Goal: Transaction & Acquisition: Book appointment/travel/reservation

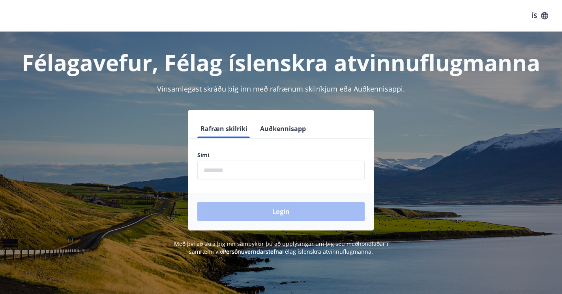
click at [239, 183] on form "Rafræn skilríki Auðkennisapp Sími ​ Login" at bounding box center [281, 174] width 186 height 111
click at [239, 177] on input "phone" at bounding box center [280, 170] width 167 height 19
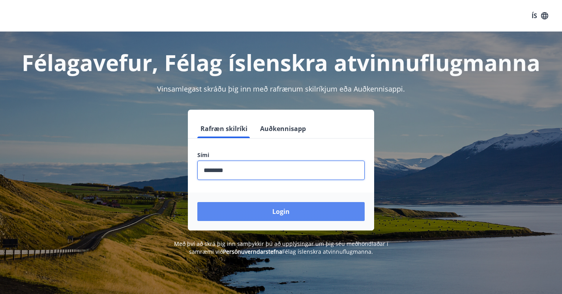
type input "********"
click at [298, 206] on button "Login" at bounding box center [280, 211] width 167 height 19
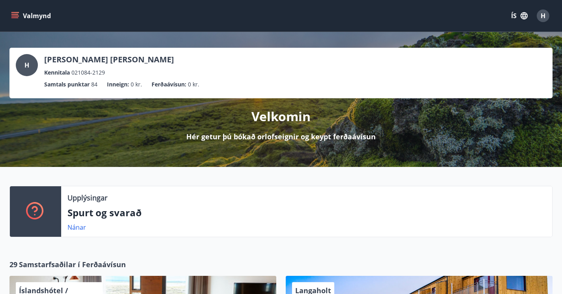
click at [19, 17] on button "Valmynd" at bounding box center [31, 16] width 45 height 14
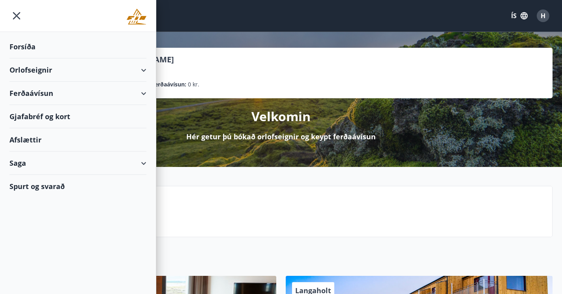
click at [146, 71] on div "Orlofseignir" at bounding box center [77, 69] width 137 height 23
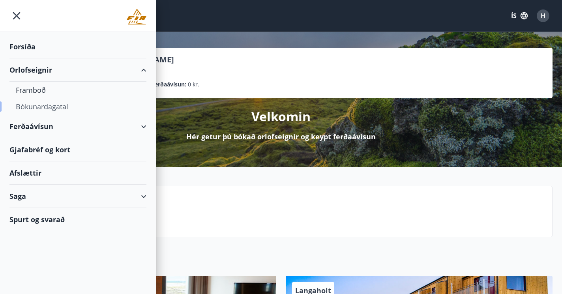
click at [41, 110] on div "Bókunardagatal" at bounding box center [78, 106] width 124 height 17
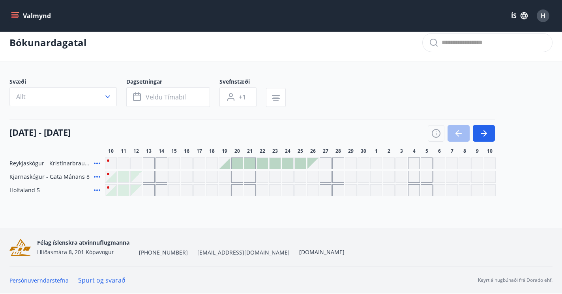
scroll to position [8, 0]
click at [484, 135] on icon "button" at bounding box center [486, 133] width 4 height 6
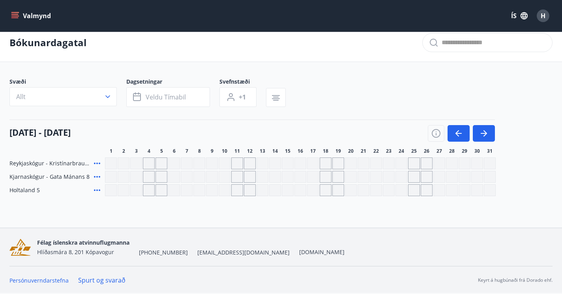
click at [412, 169] on div "Gráir dagar eru ekki bókanlegir" at bounding box center [414, 164] width 12 height 12
click at [426, 165] on div "Gráir dagar eru ekki bókanlegir" at bounding box center [427, 164] width 12 height 12
click at [419, 204] on div "Bókunardagatal Svæði Allt Dagsetningar Veldu tímabil Svefnstæði +1 01 október -…" at bounding box center [281, 126] width 562 height 204
click at [98, 98] on button "Allt" at bounding box center [62, 96] width 107 height 19
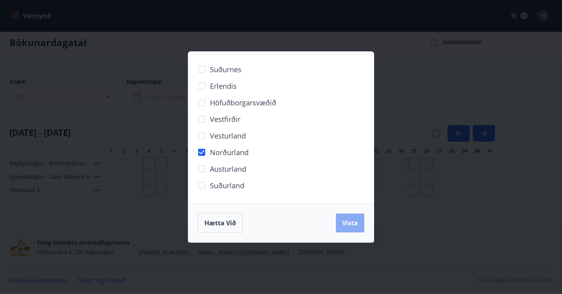
click at [348, 230] on button "Vista" at bounding box center [350, 223] width 28 height 19
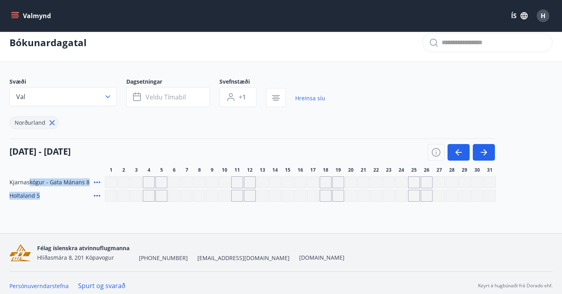
drag, startPoint x: 28, startPoint y: 184, endPoint x: 92, endPoint y: 199, distance: 65.8
click at [92, 199] on div "Kjarnaskógur - Gata Mánans 8 Holtaland 5" at bounding box center [280, 188] width 543 height 25
click at [83, 207] on div "Bókunardagatal Svæði Val Dagsetningar Veldu tímabil Svefnstæði +1 Hreinsa síu N…" at bounding box center [281, 129] width 562 height 210
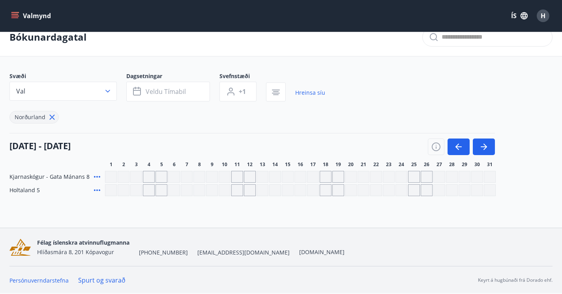
scroll to position [13, 0]
click at [17, 192] on span "Holtaland 5" at bounding box center [24, 190] width 30 height 8
click at [18, 190] on span "Holtaland 5" at bounding box center [24, 190] width 30 height 8
click at [81, 124] on div "Svæði Val Dagsetningar Veldu tímabil Svefnstæði +1 Hreinsa síu Norðurland 01 ok…" at bounding box center [280, 134] width 543 height 124
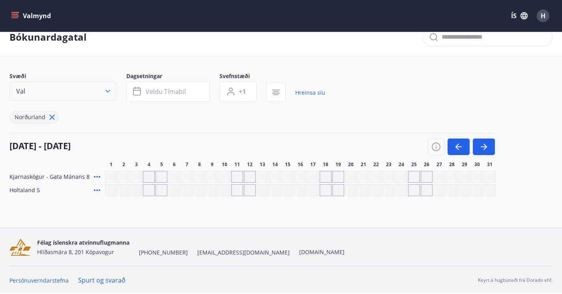
click at [105, 93] on icon "button" at bounding box center [108, 91] width 8 height 8
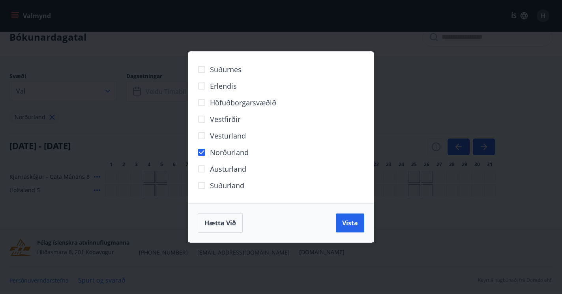
click at [104, 93] on div "Suðurnes Erlendis Höfuðborgarsvæðið Vestfirðir Vesturland Norðurland Austurland…" at bounding box center [281, 147] width 562 height 294
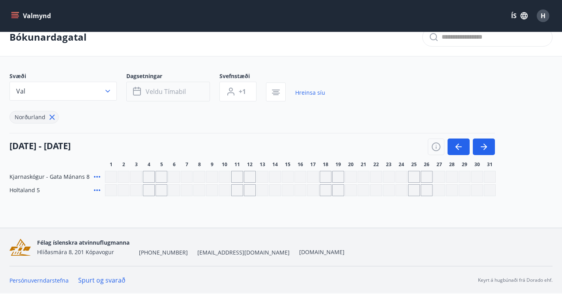
click at [162, 91] on span "Veldu tímabil" at bounding box center [166, 91] width 40 height 9
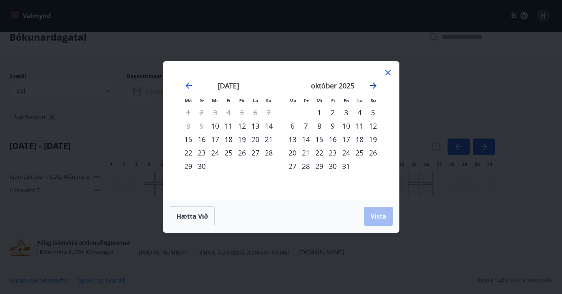
click at [371, 84] on icon "Move forward to switch to the next month." at bounding box center [373, 85] width 9 height 9
click at [223, 168] on div "30" at bounding box center [228, 166] width 13 height 13
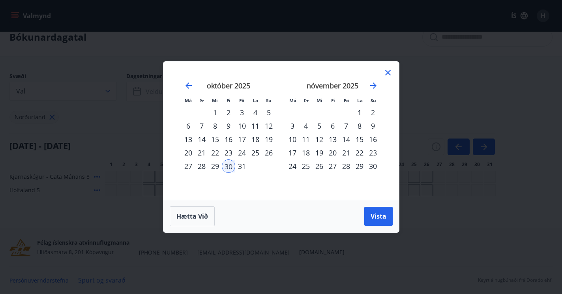
click at [375, 113] on div "2" at bounding box center [372, 112] width 13 height 13
click at [383, 216] on span "Vista" at bounding box center [379, 216] width 16 height 9
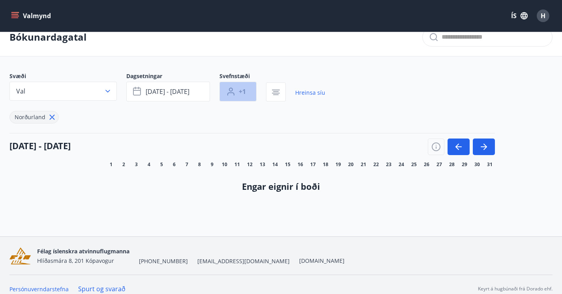
click at [249, 91] on button "+1" at bounding box center [238, 92] width 37 height 20
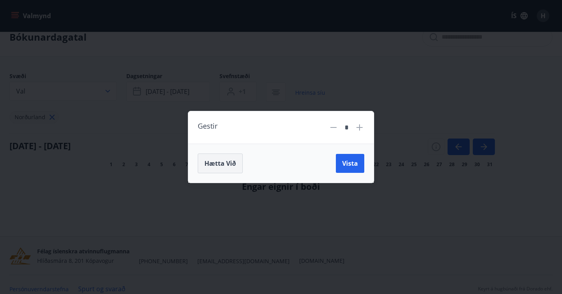
click at [216, 161] on span "Hætta við" at bounding box center [221, 163] width 32 height 9
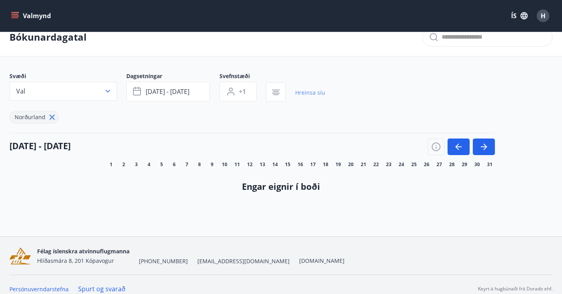
click at [308, 95] on link "Hreinsa síu" at bounding box center [310, 92] width 30 height 17
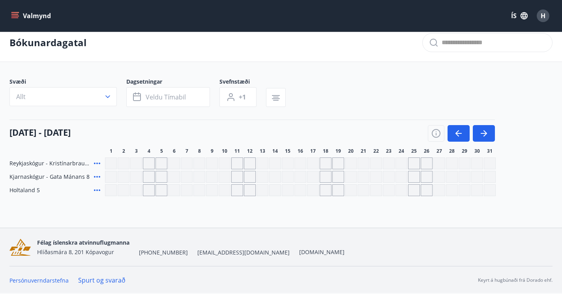
scroll to position [8, 0]
click at [19, 19] on button "Valmynd" at bounding box center [31, 16] width 45 height 14
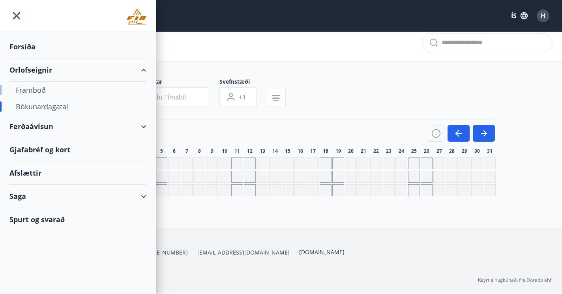
click at [43, 92] on div "Framboð" at bounding box center [78, 90] width 124 height 17
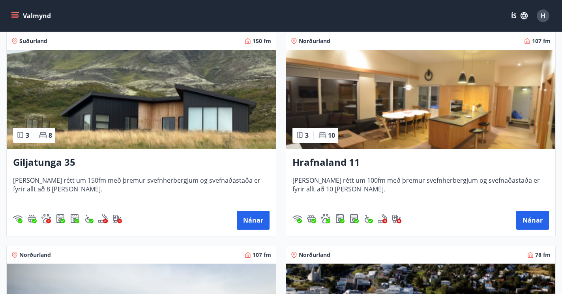
scroll to position [128, 0]
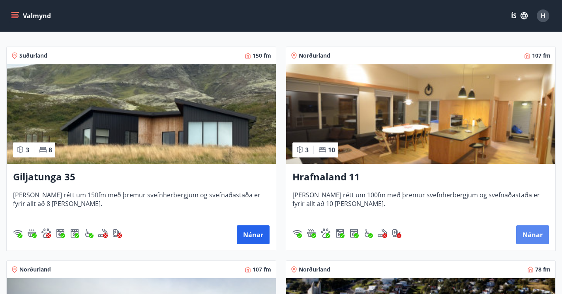
click at [533, 237] on button "Nánar" at bounding box center [532, 234] width 33 height 19
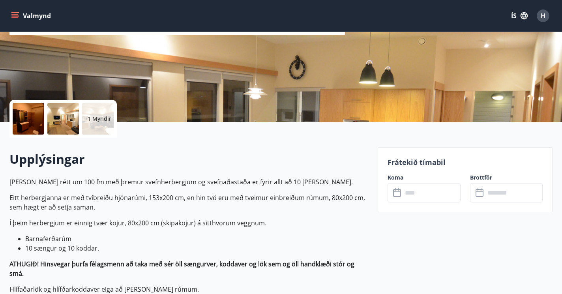
scroll to position [116, 0]
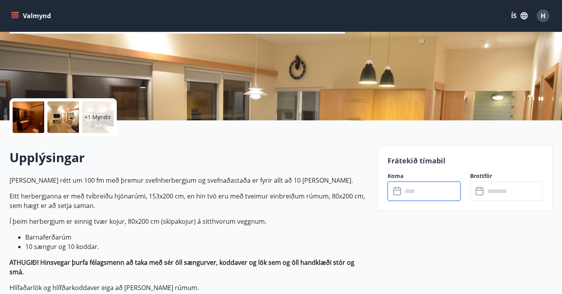
click at [429, 193] on input "text" at bounding box center [432, 191] width 58 height 19
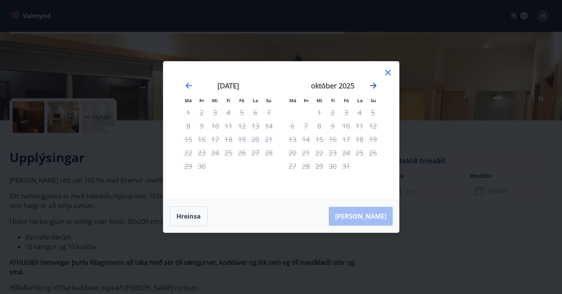
click at [371, 89] on icon "Move forward to switch to the next month." at bounding box center [373, 85] width 9 height 9
click at [385, 76] on icon at bounding box center [387, 72] width 9 height 9
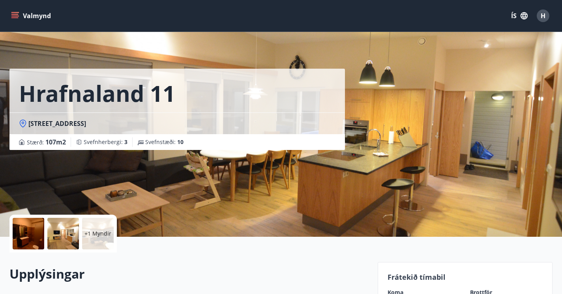
scroll to position [0, 0]
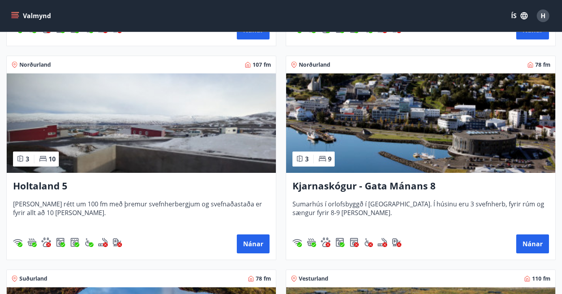
click at [120, 167] on img at bounding box center [141, 122] width 269 height 99
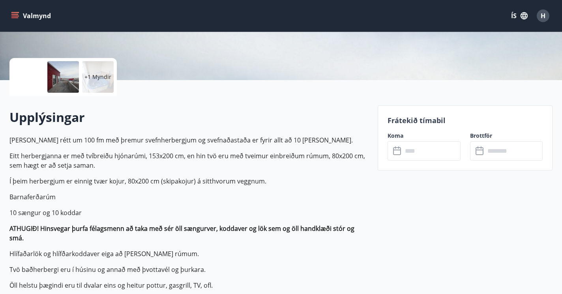
scroll to position [157, 0]
click at [428, 140] on div "Koma ​ ​" at bounding box center [419, 146] width 82 height 29
click at [428, 149] on input "text" at bounding box center [432, 150] width 58 height 19
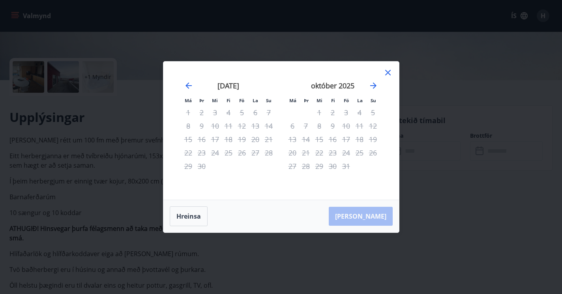
click at [381, 84] on div "október 2025 1 2 3 4 5 6 7 8 9 10 11 12 13 14 15 16 17 18 19 20 21 22 23 24 25 …" at bounding box center [333, 136] width 104 height 130
click at [373, 86] on icon "Move forward to switch to the next month." at bounding box center [373, 86] width 6 height 6
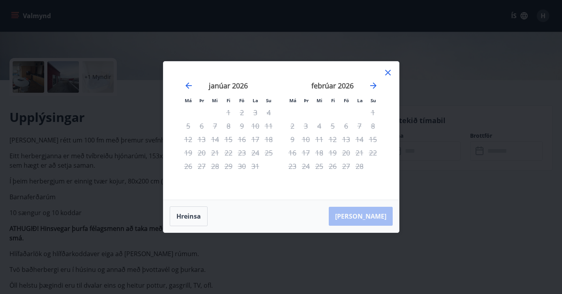
click at [390, 75] on icon at bounding box center [387, 72] width 9 height 9
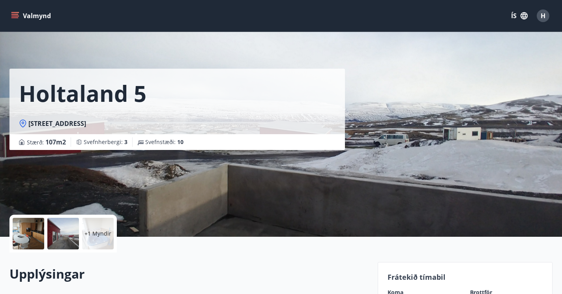
scroll to position [0, 0]
click at [21, 17] on button "Valmynd" at bounding box center [31, 16] width 45 height 14
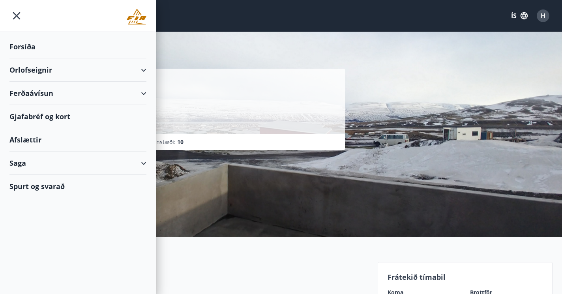
click at [40, 187] on div "Spurt og svarað" at bounding box center [77, 186] width 137 height 23
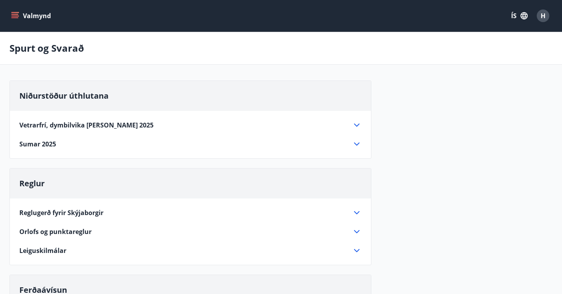
click at [358, 125] on icon at bounding box center [357, 125] width 6 height 3
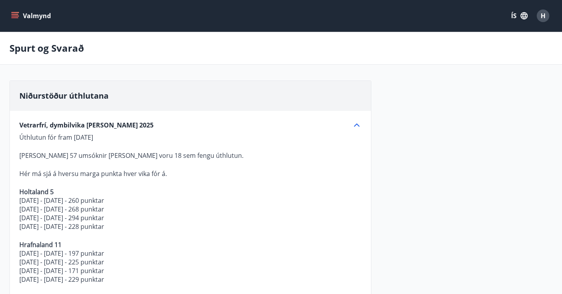
click at [22, 13] on button "Valmynd" at bounding box center [31, 16] width 45 height 14
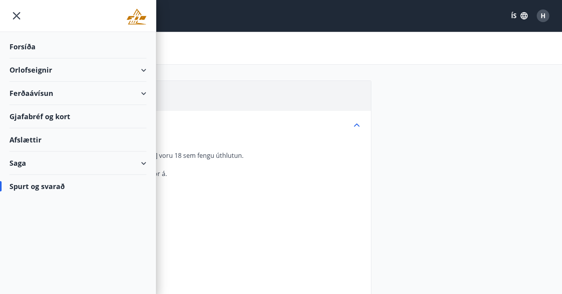
click at [38, 191] on div "Spurt og svarað" at bounding box center [77, 186] width 137 height 23
click at [27, 168] on div "Saga" at bounding box center [77, 163] width 137 height 23
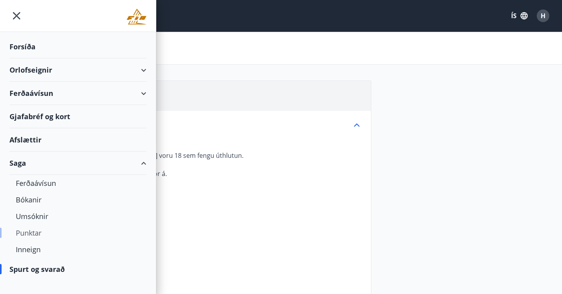
click at [28, 235] on div "Punktar" at bounding box center [78, 233] width 124 height 17
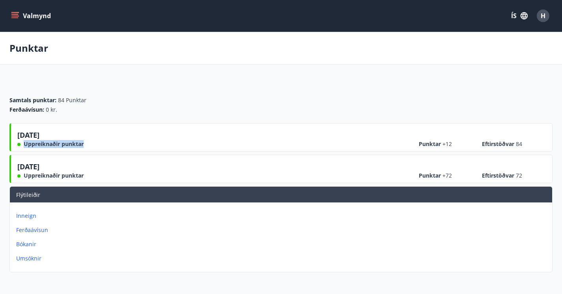
drag, startPoint x: 24, startPoint y: 145, endPoint x: 237, endPoint y: 141, distance: 213.6
click at [237, 141] on div "17.03.2025 Uppreiknaðir punktar Punktar +12 Eftirstöðvar 84" at bounding box center [281, 139] width 529 height 18
click at [26, 179] on span "Uppreiknaðir punktar" at bounding box center [54, 176] width 60 height 8
drag, startPoint x: 26, startPoint y: 178, endPoint x: 100, endPoint y: 179, distance: 73.4
click at [100, 179] on div "03.09.2024 Uppreiknaðir punktar Punktar +72 Eftirstöðvar 72" at bounding box center [281, 170] width 529 height 18
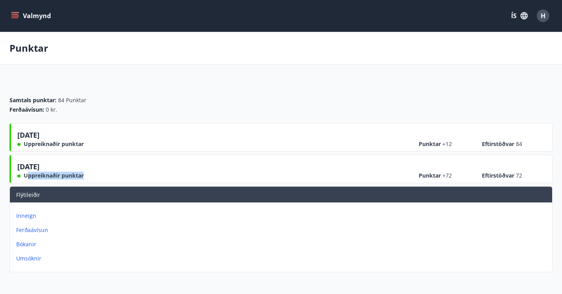
click at [100, 179] on div "03.09.2024 Uppreiknaðir punktar Punktar +72 Eftirstöðvar 72" at bounding box center [281, 170] width 529 height 18
click at [29, 215] on p "Inneign" at bounding box center [282, 216] width 533 height 8
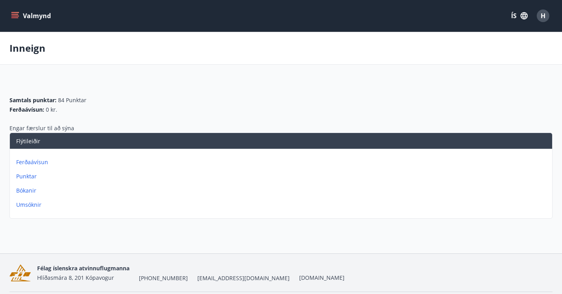
click at [38, 162] on p "Ferðaávísun" at bounding box center [282, 162] width 533 height 8
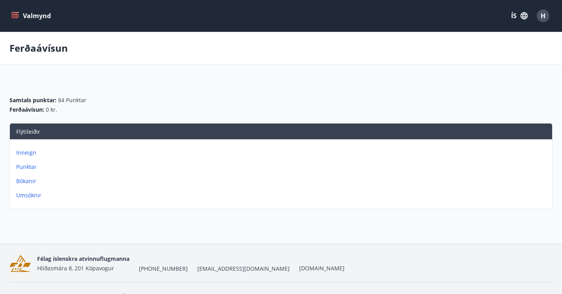
click at [26, 181] on p "Bókanir" at bounding box center [282, 181] width 533 height 8
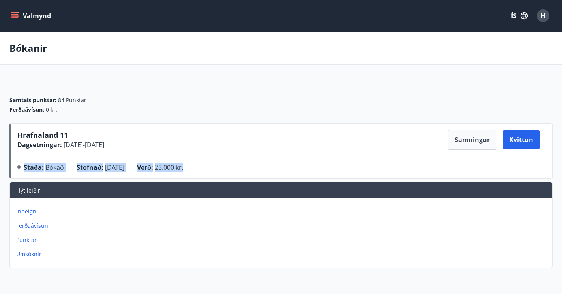
drag, startPoint x: 22, startPoint y: 171, endPoint x: 204, endPoint y: 169, distance: 182.0
click at [204, 169] on div "Staða : Bókað Stofnað : 17.09.2024 Verð : 25.000 kr." at bounding box center [281, 169] width 529 height 13
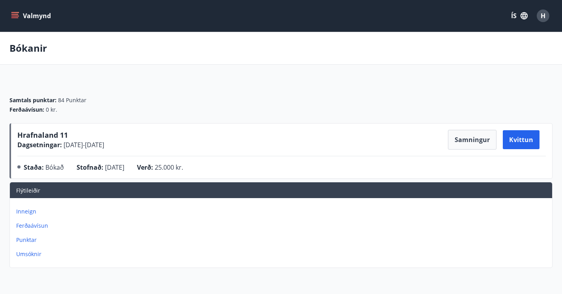
click at [26, 212] on p "Inneign" at bounding box center [282, 212] width 533 height 8
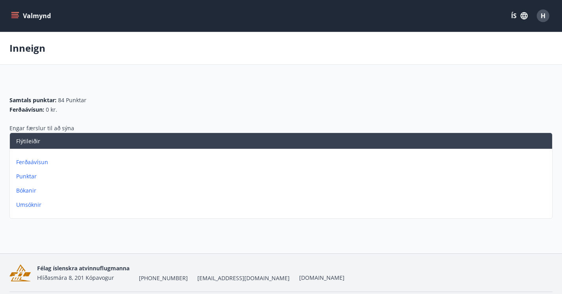
click at [28, 198] on div "Ferðaávísun Punktar Bókanir Umsóknir" at bounding box center [281, 180] width 542 height 63
click at [28, 203] on p "Umsóknir" at bounding box center [282, 205] width 533 height 8
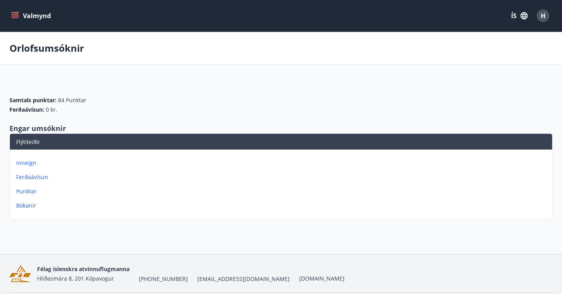
click at [26, 192] on p "Punktar" at bounding box center [282, 192] width 533 height 8
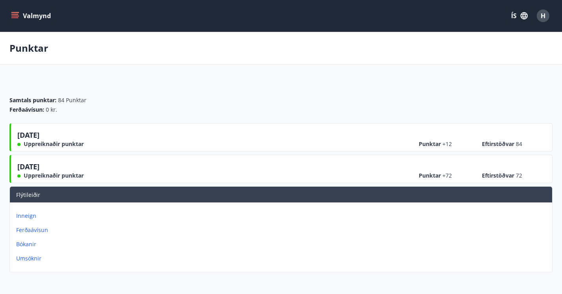
click at [30, 236] on div "Inneign Ferðaávísun Bókanir Umsóknir" at bounding box center [281, 234] width 542 height 63
click at [30, 232] on p "Ferðaávísun" at bounding box center [282, 230] width 533 height 8
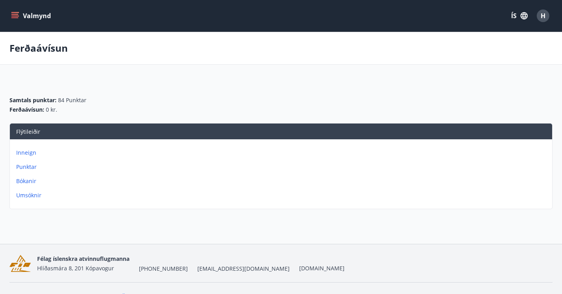
click at [21, 21] on button "Valmynd" at bounding box center [31, 16] width 45 height 14
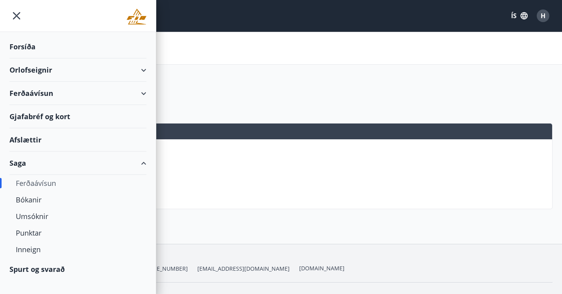
click at [23, 272] on div "Spurt og svarað" at bounding box center [77, 269] width 137 height 23
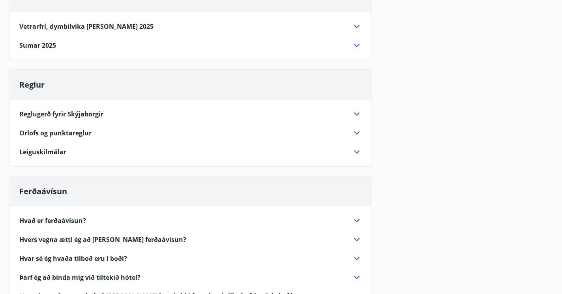
scroll to position [103, 0]
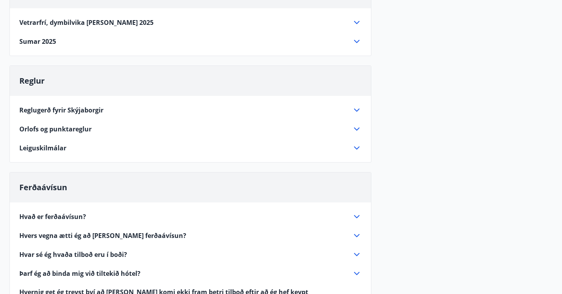
click at [357, 111] on icon at bounding box center [357, 110] width 6 height 3
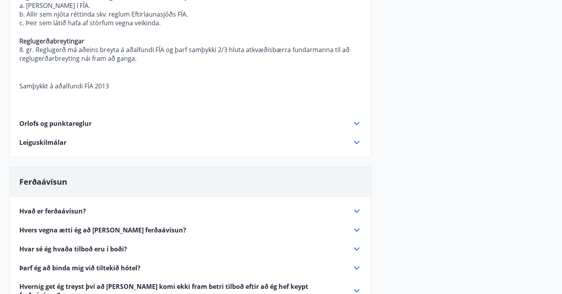
scroll to position [547, 0]
click at [356, 123] on icon at bounding box center [357, 124] width 6 height 3
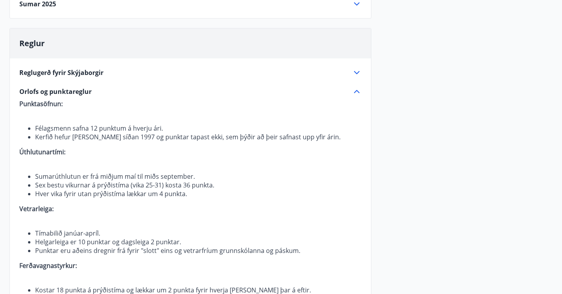
scroll to position [161, 0]
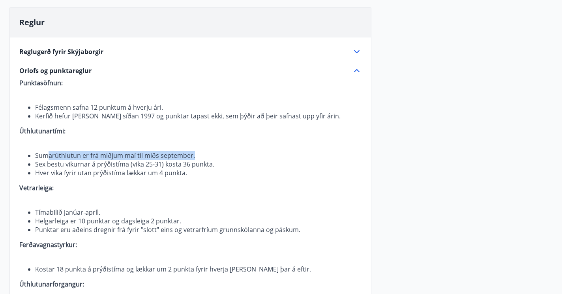
drag, startPoint x: 48, startPoint y: 157, endPoint x: 242, endPoint y: 154, distance: 193.5
click at [242, 154] on li "Sumarúthlutun er frá miðjum maí til miðs september." at bounding box center [198, 155] width 327 height 9
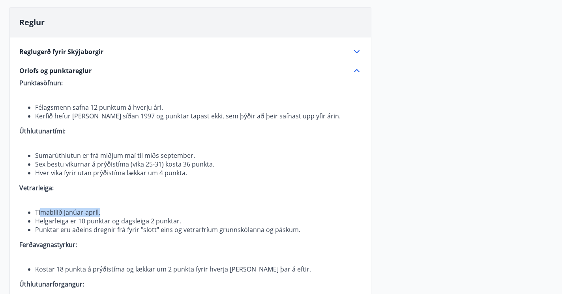
drag, startPoint x: 41, startPoint y: 214, endPoint x: 151, endPoint y: 209, distance: 110.2
click at [151, 209] on li "Tímabilið janúar-apríl." at bounding box center [198, 212] width 327 height 9
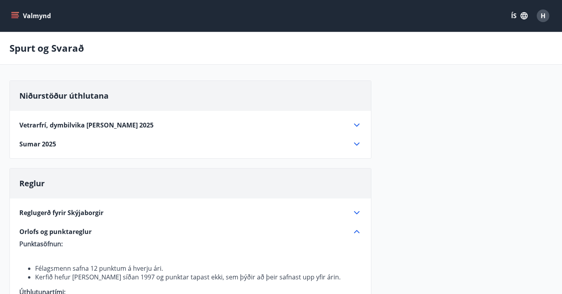
scroll to position [0, 0]
click at [22, 18] on button "Valmynd" at bounding box center [31, 16] width 45 height 14
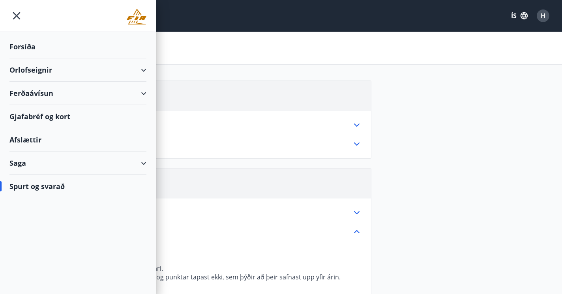
click at [143, 75] on div "Orlofseignir" at bounding box center [77, 69] width 137 height 23
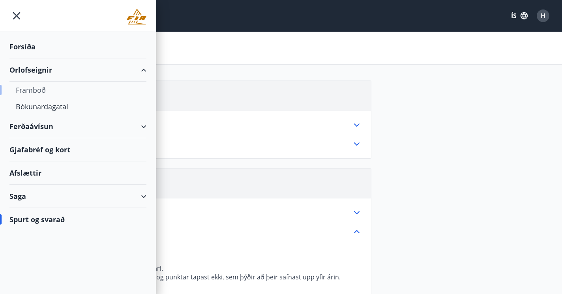
click at [36, 95] on div "Framboð" at bounding box center [78, 90] width 124 height 17
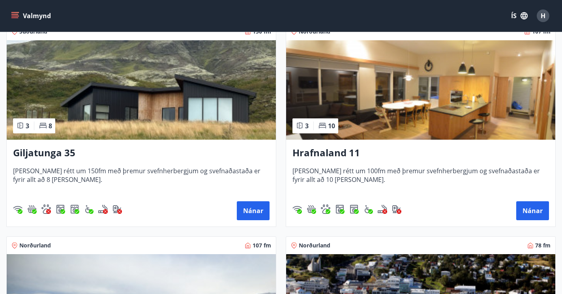
scroll to position [154, 0]
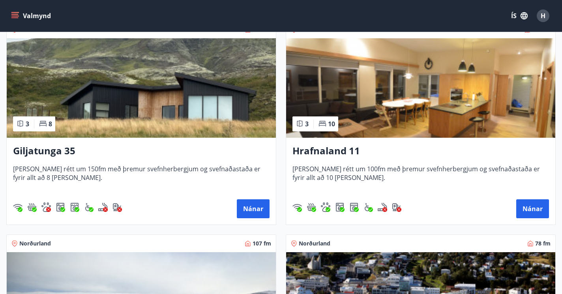
click at [160, 63] on img at bounding box center [141, 87] width 269 height 99
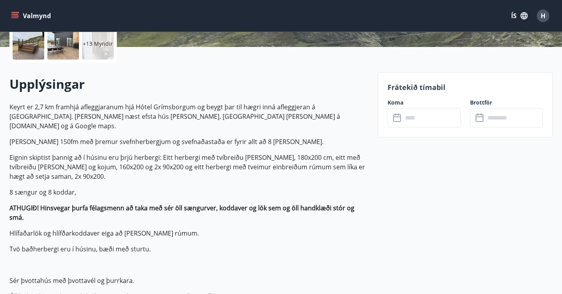
scroll to position [124, 0]
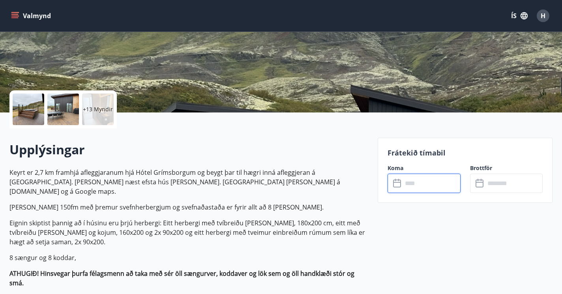
click at [423, 185] on input "text" at bounding box center [432, 183] width 58 height 19
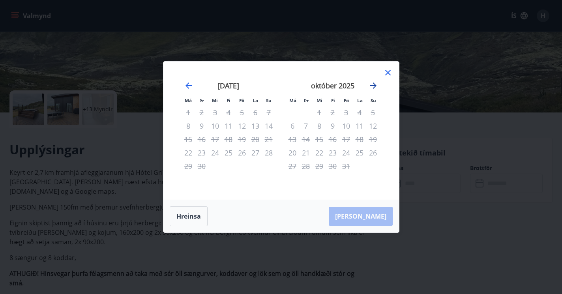
click at [374, 84] on icon "Move forward to switch to the next month." at bounding box center [373, 85] width 9 height 9
click at [385, 74] on icon at bounding box center [387, 72] width 9 height 9
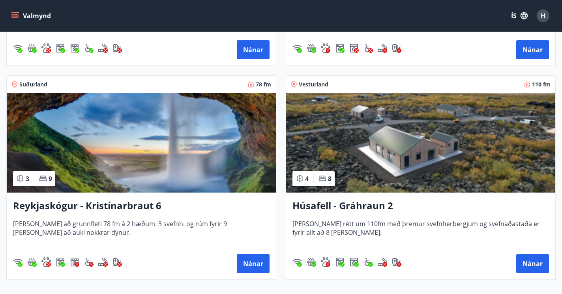
scroll to position [528, 0]
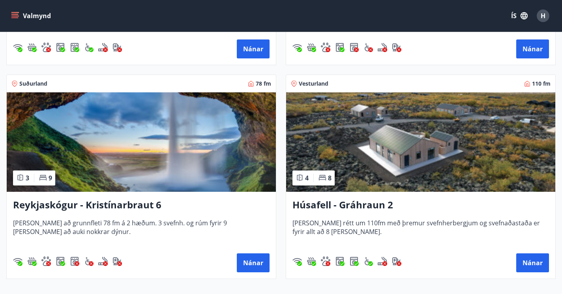
click at [351, 124] on img at bounding box center [420, 141] width 269 height 99
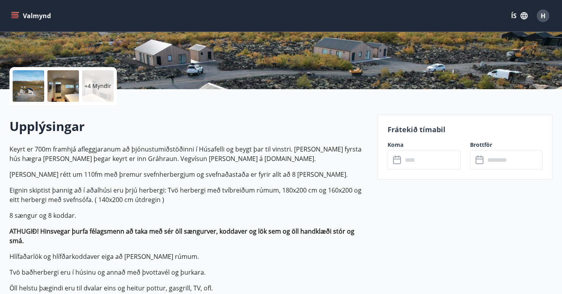
scroll to position [148, 0]
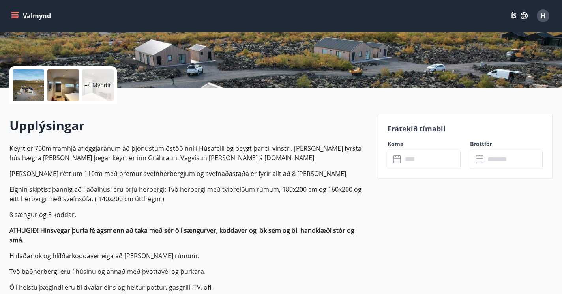
click at [430, 163] on input "text" at bounding box center [432, 159] width 58 height 19
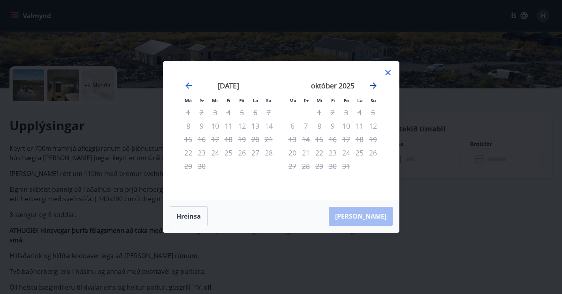
click at [377, 84] on icon "Move forward to switch to the next month." at bounding box center [373, 85] width 9 height 9
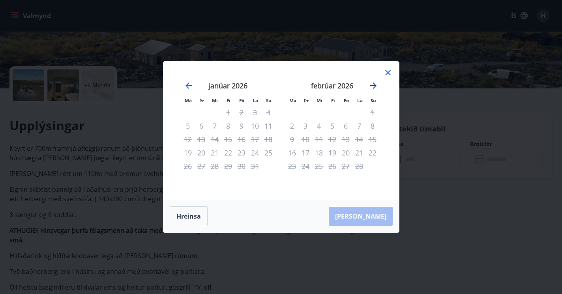
click at [377, 84] on icon "Move forward to switch to the next month." at bounding box center [373, 85] width 9 height 9
click at [388, 74] on icon at bounding box center [387, 72] width 9 height 9
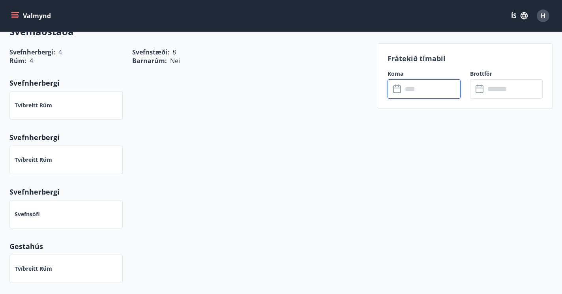
scroll to position [527, 0]
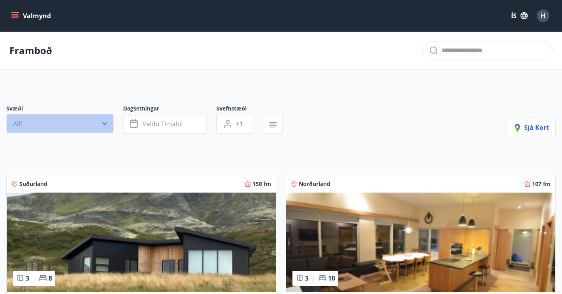
click at [109, 131] on button "Allt" at bounding box center [59, 123] width 107 height 19
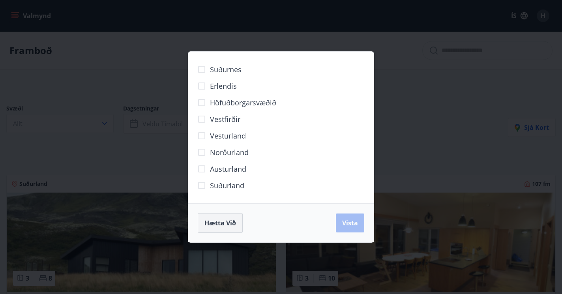
click at [213, 231] on button "Hætta við" at bounding box center [220, 223] width 45 height 20
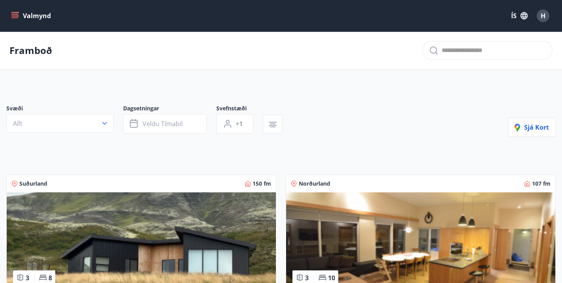
click at [18, 23] on div "Valmynd ÍS H" at bounding box center [280, 15] width 543 height 19
click at [16, 15] on icon "menu" at bounding box center [15, 16] width 8 height 8
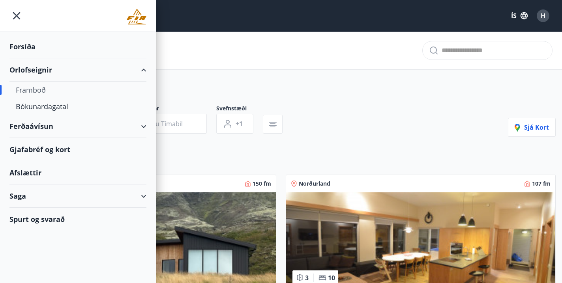
click at [25, 49] on div "Forsíða" at bounding box center [77, 46] width 137 height 23
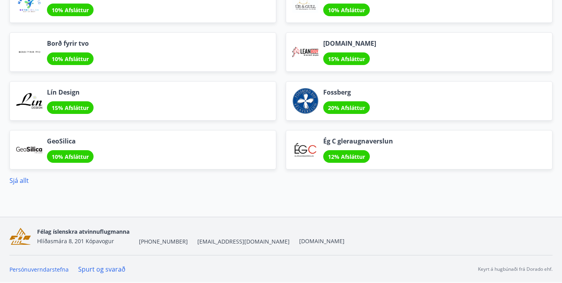
scroll to position [892, 0]
click at [299, 244] on link "[DOMAIN_NAME]" at bounding box center [321, 242] width 45 height 8
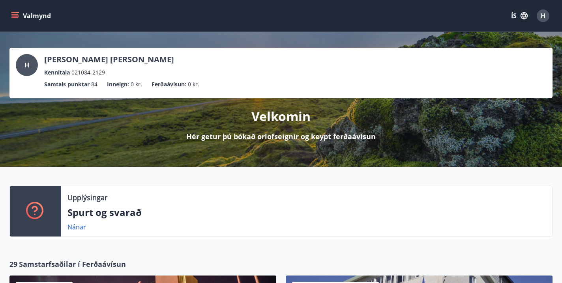
click at [20, 19] on button "Valmynd" at bounding box center [31, 16] width 45 height 14
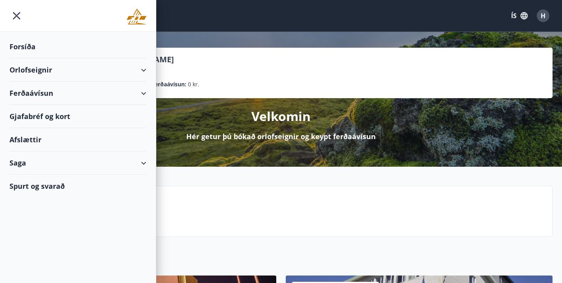
click at [39, 66] on div "Orlofseignir" at bounding box center [77, 69] width 137 height 23
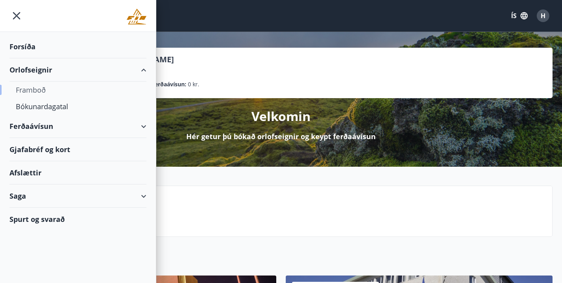
click at [34, 94] on div "Framboð" at bounding box center [78, 90] width 124 height 17
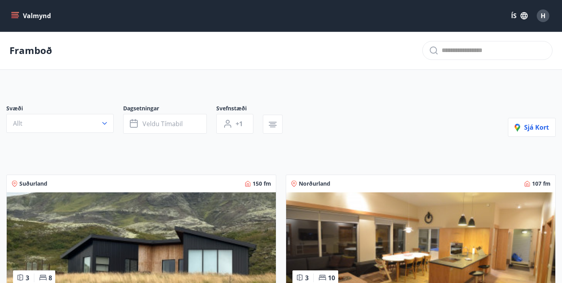
drag, startPoint x: 304, startPoint y: 117, endPoint x: 87, endPoint y: 146, distance: 218.7
drag, startPoint x: 261, startPoint y: 111, endPoint x: 4, endPoint y: 107, distance: 257.1
